Goal: Transaction & Acquisition: Purchase product/service

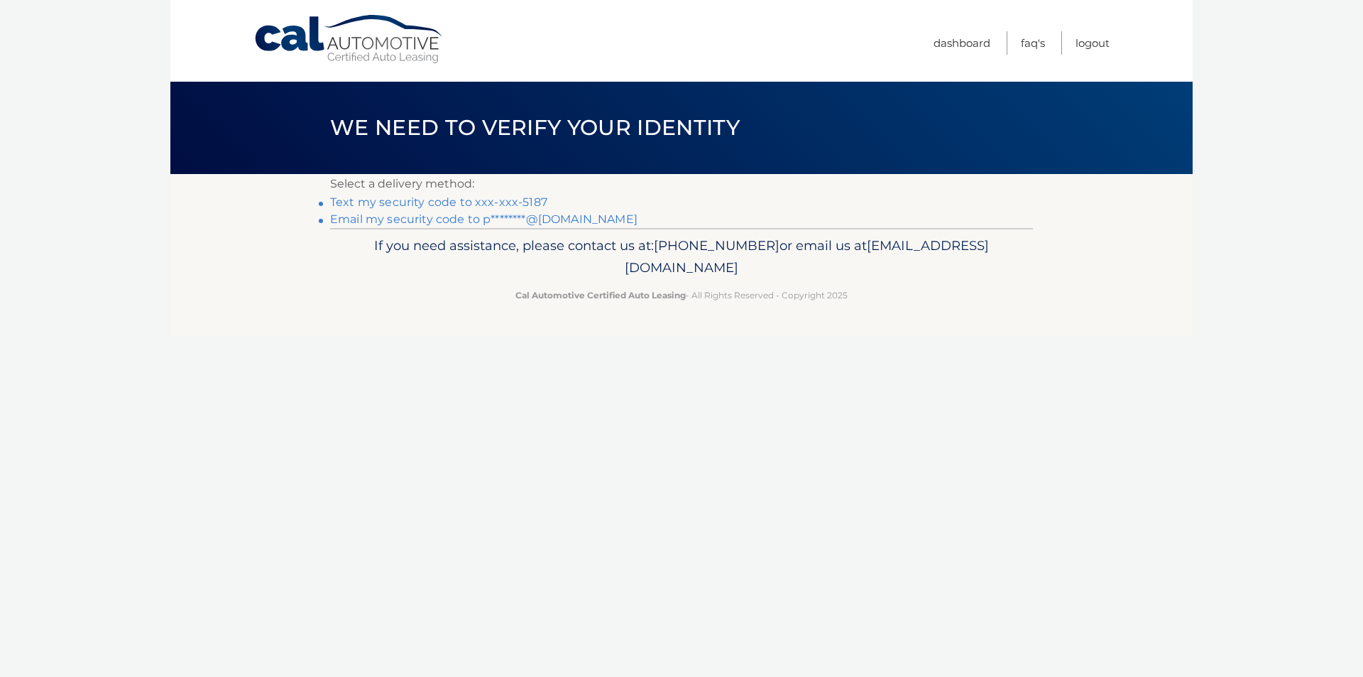
click at [420, 203] on link "Text my security code to xxx-xxx-5187" at bounding box center [438, 201] width 217 height 13
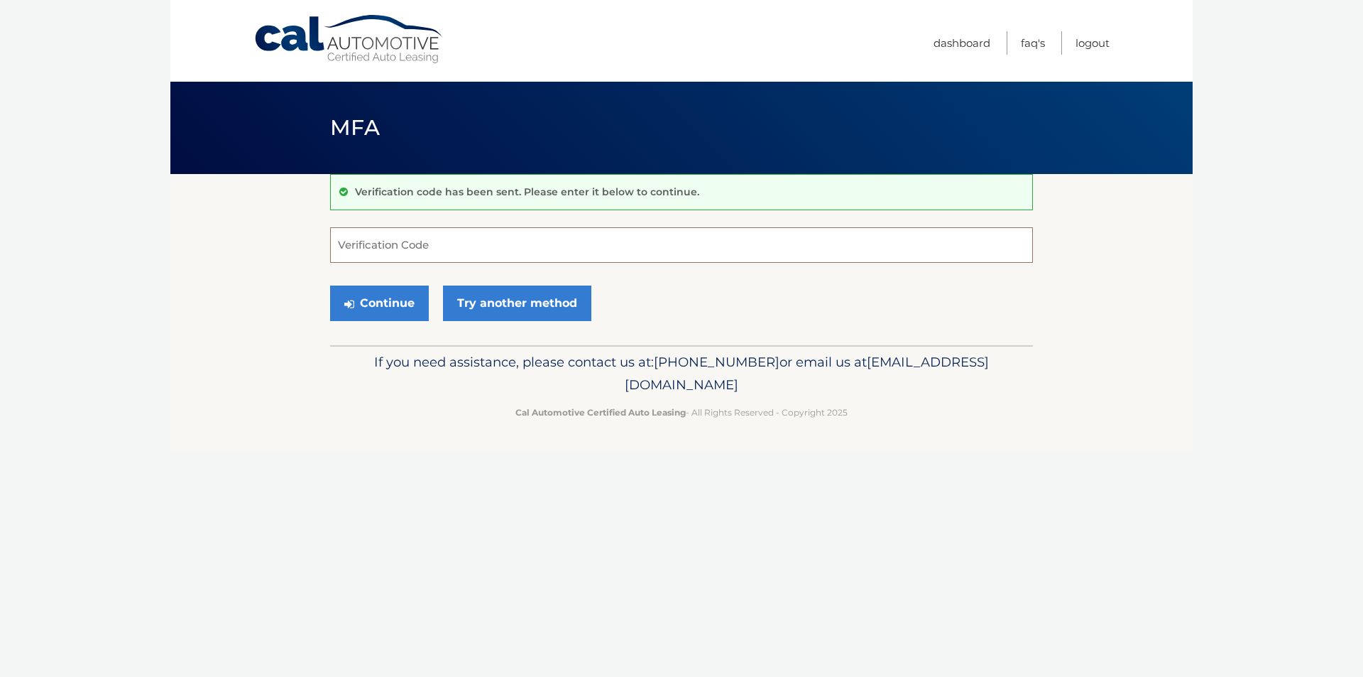
click at [369, 251] on input "Verification Code" at bounding box center [681, 244] width 703 height 35
type input "1"
type input "223792"
click at [398, 305] on button "Continue" at bounding box center [379, 302] width 99 height 35
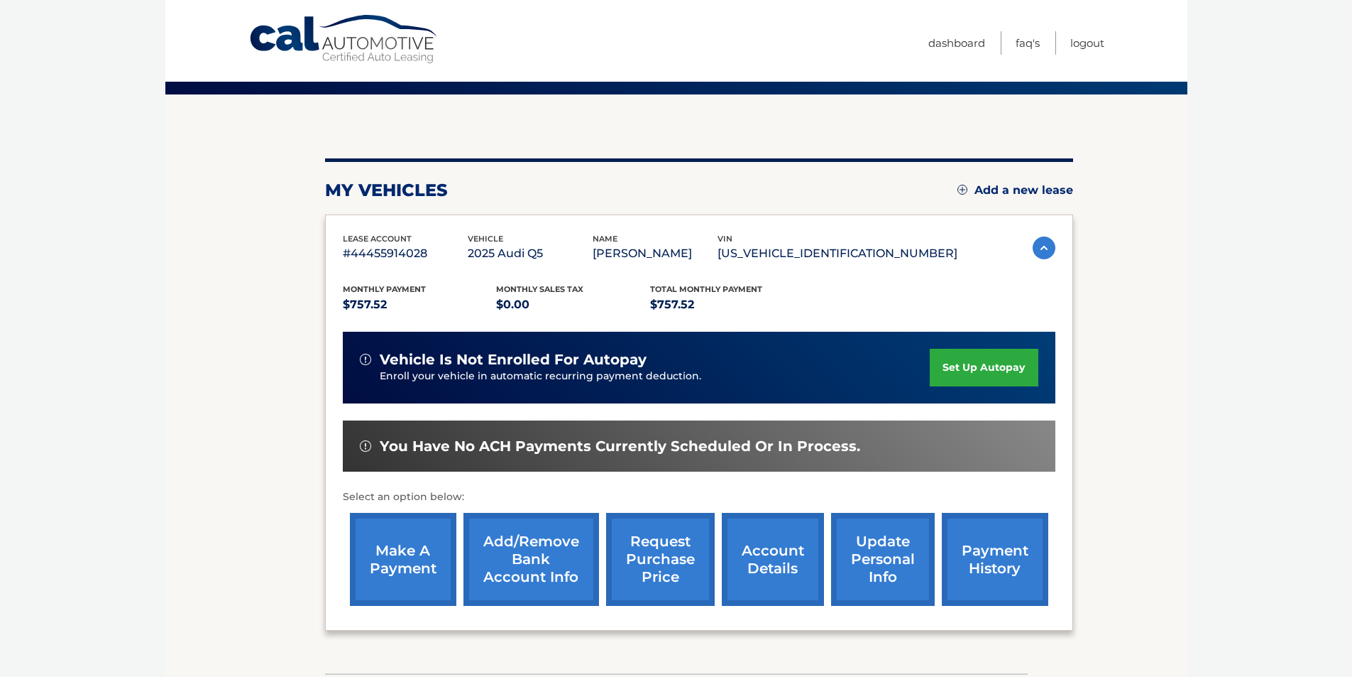
scroll to position [184, 0]
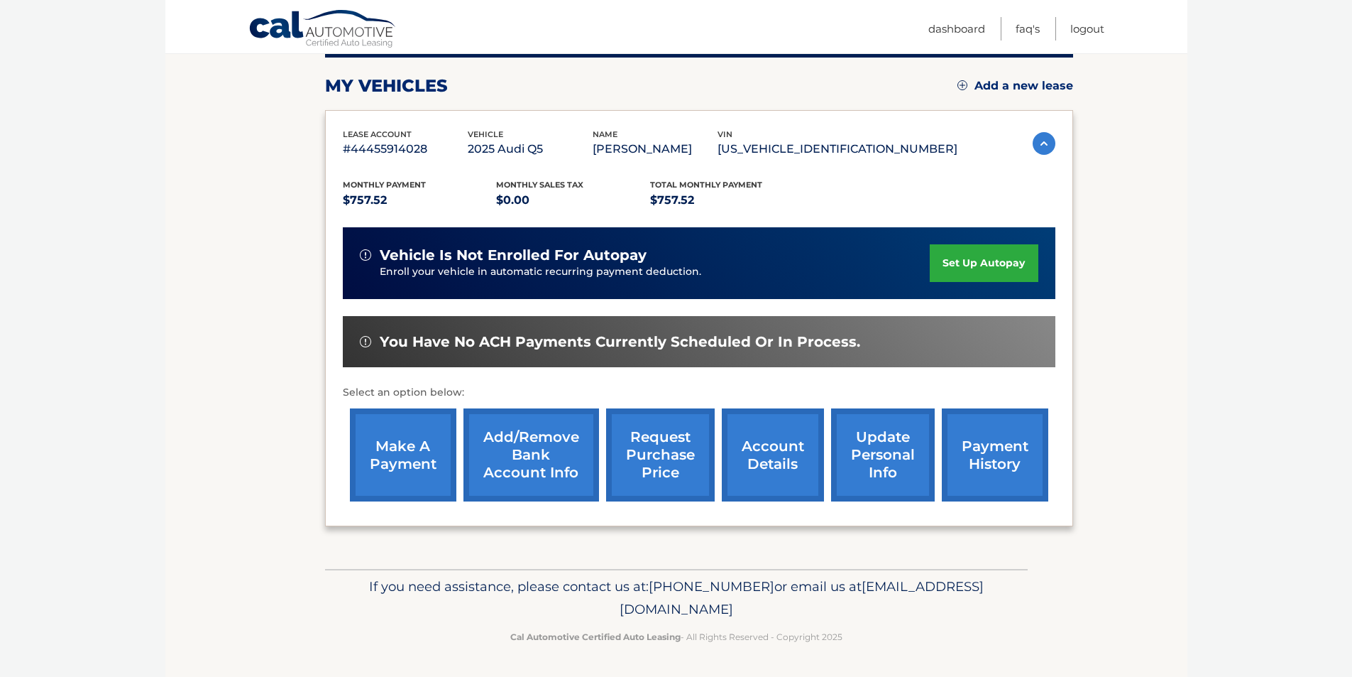
click at [411, 466] on link "make a payment" at bounding box center [403, 454] width 106 height 93
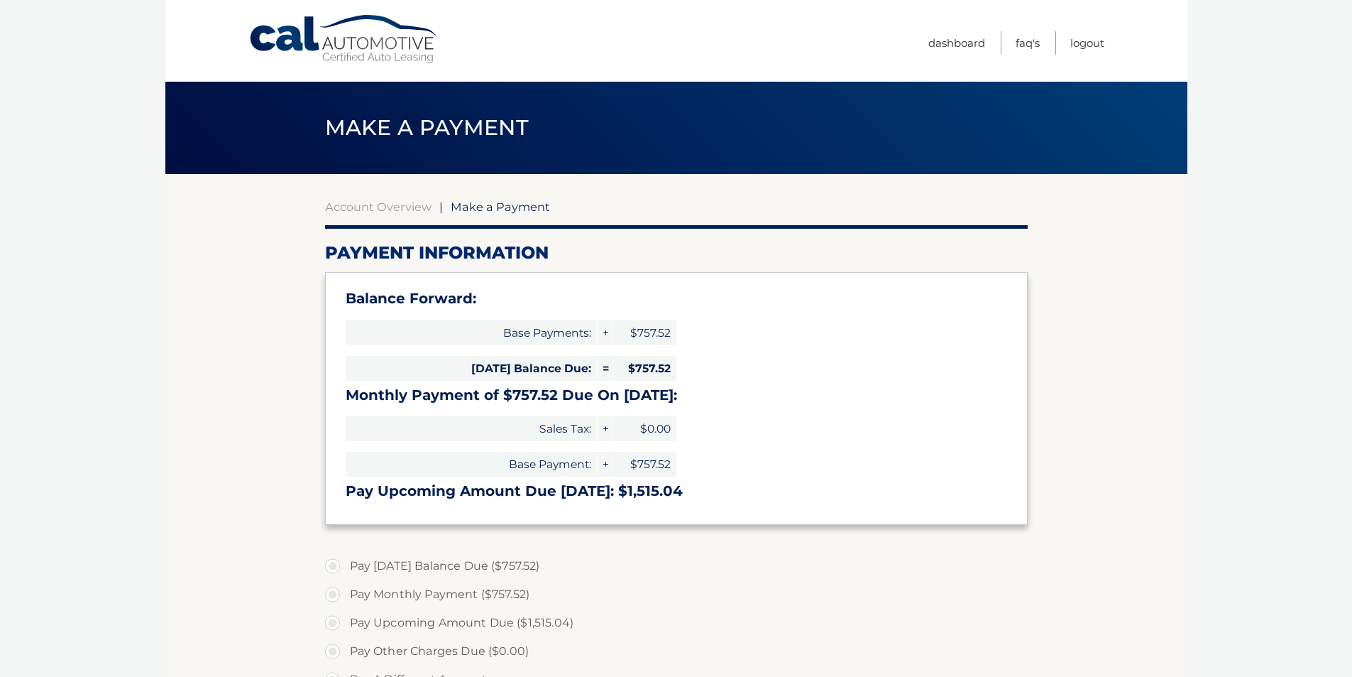
select select "NDM3ZGI1NDItZmUyOS00ZjFhLTlkMzQtYThmNWIwMGFmNDdh"
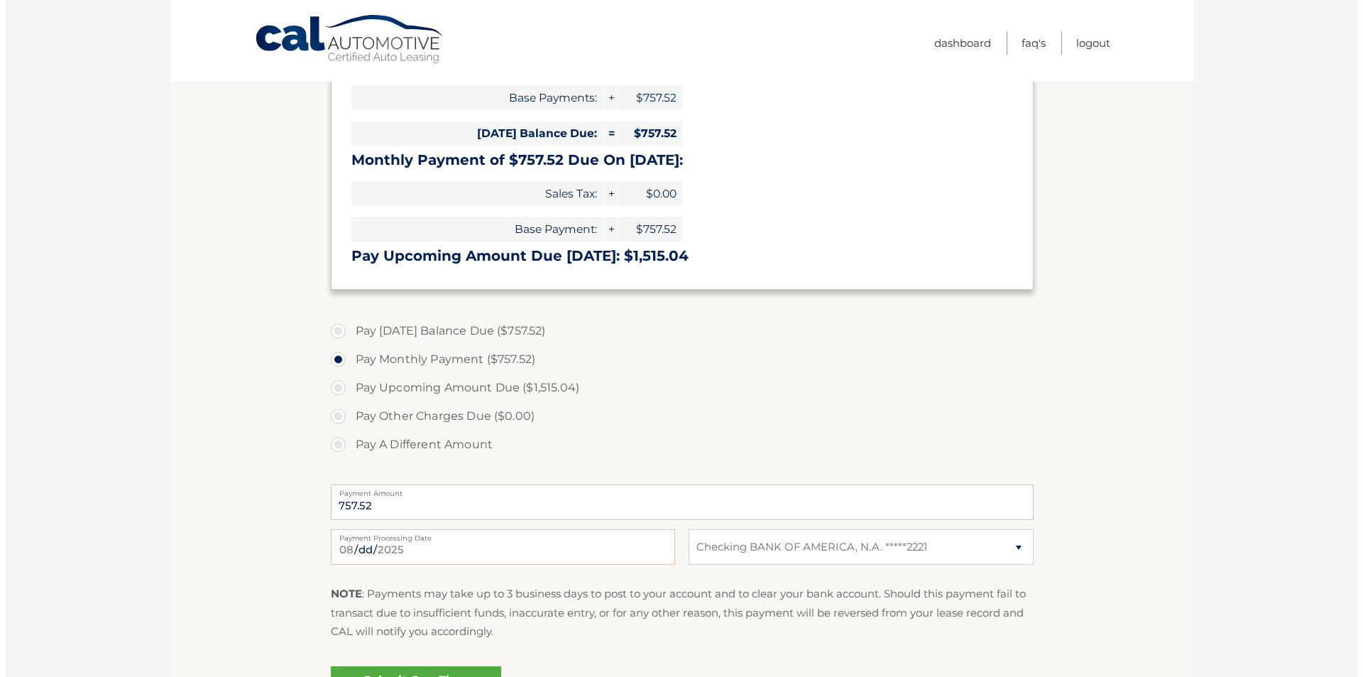
scroll to position [355, 0]
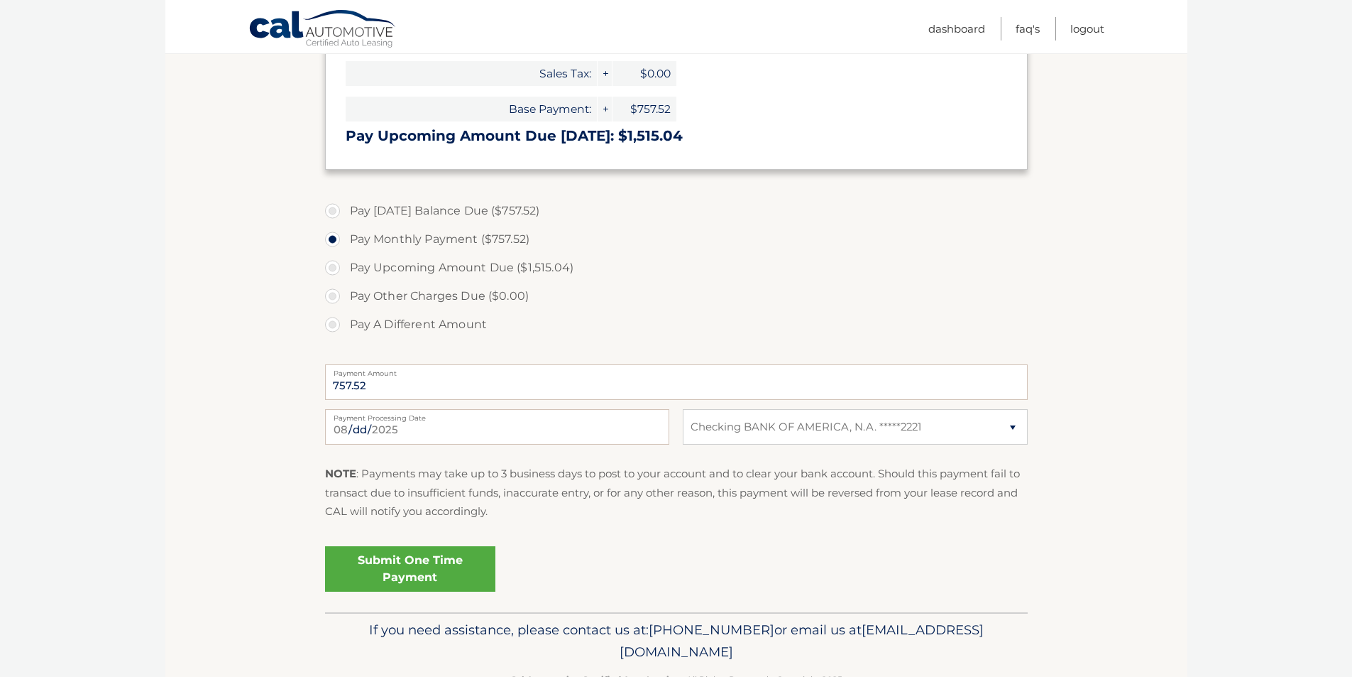
click at [330, 213] on label "Pay Today's Balance Due ($757.52)" at bounding box center [676, 211] width 703 height 28
click at [331, 213] on input "Pay Today's Balance Due ($757.52)" at bounding box center [338, 208] width 14 height 23
radio input "true"
click at [392, 574] on link "Submit One Time Payment" at bounding box center [410, 568] width 170 height 45
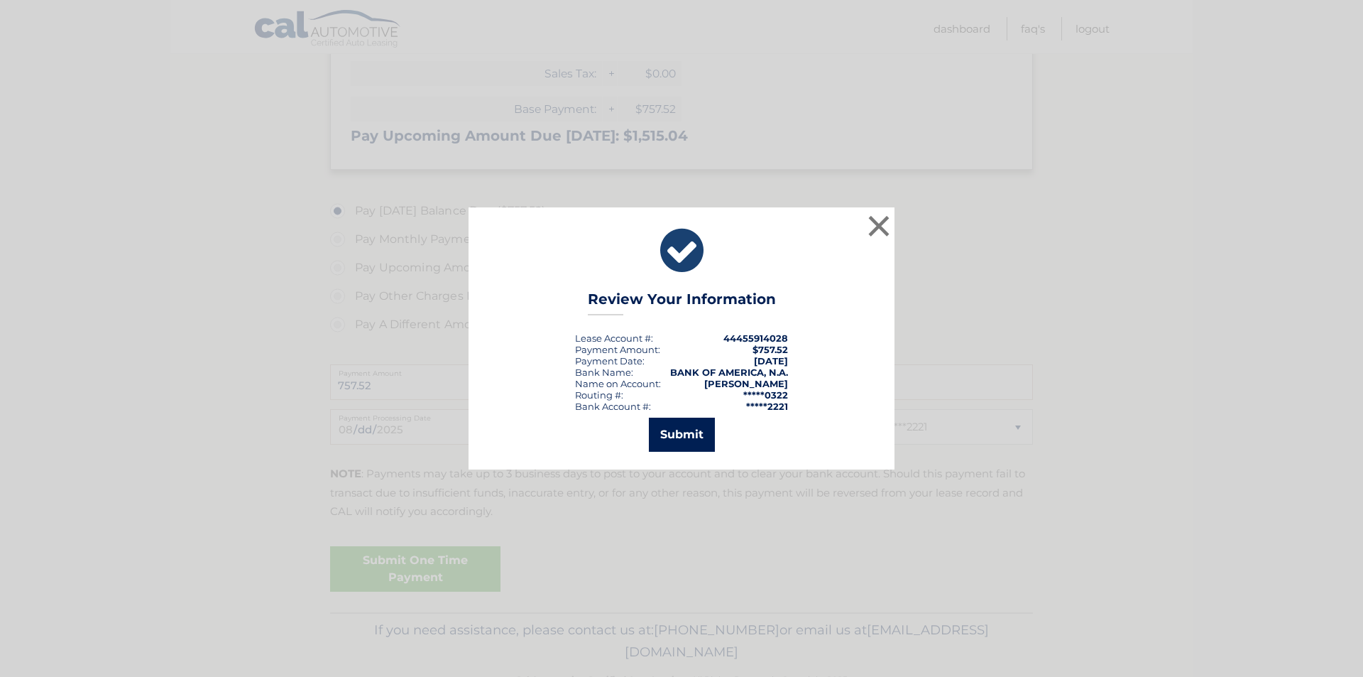
click at [686, 434] on button "Submit" at bounding box center [682, 434] width 66 height 34
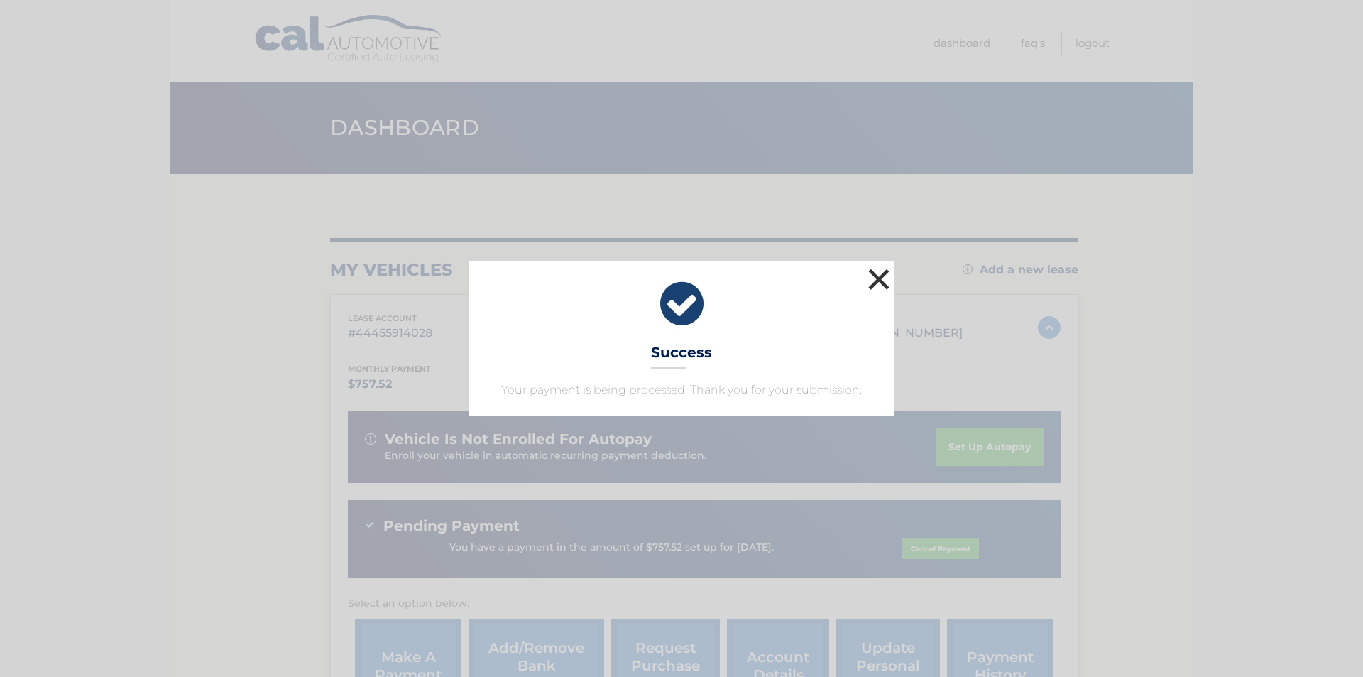
click at [875, 276] on button "×" at bounding box center [879, 279] width 28 height 28
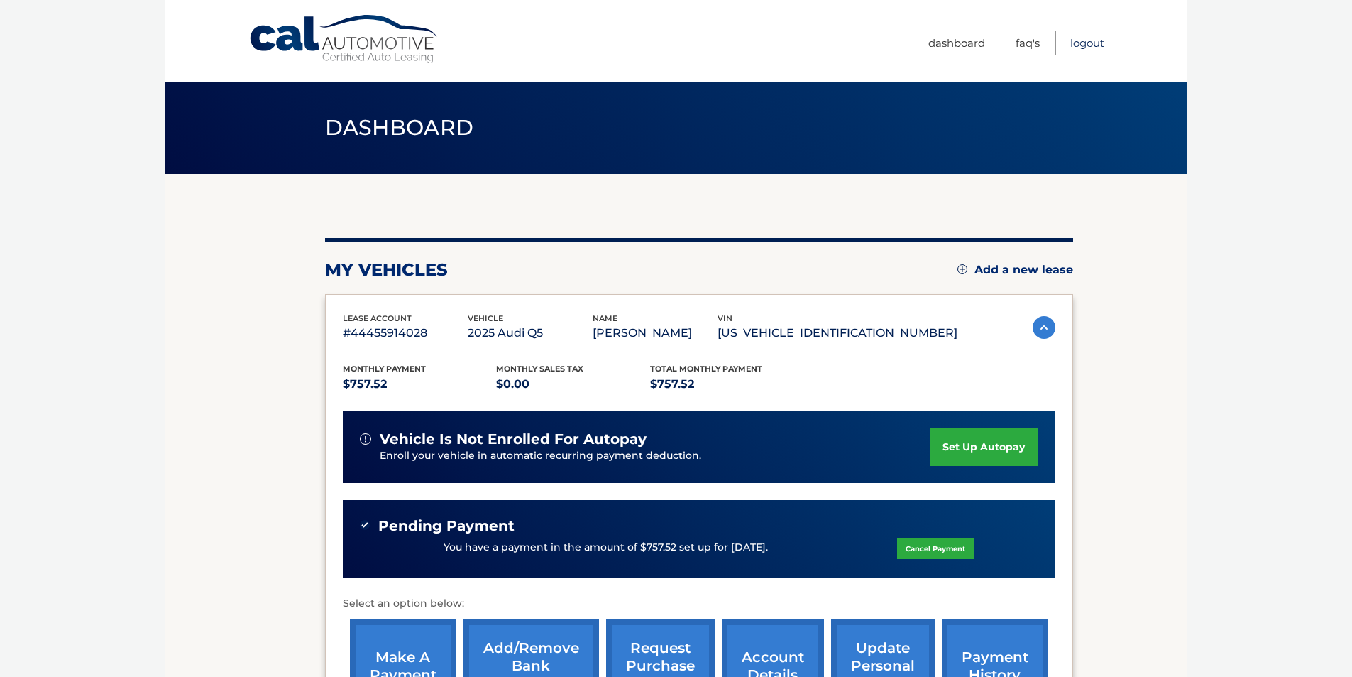
click at [1078, 42] on link "Logout" at bounding box center [1088, 42] width 34 height 23
